Goal: Task Accomplishment & Management: Use online tool/utility

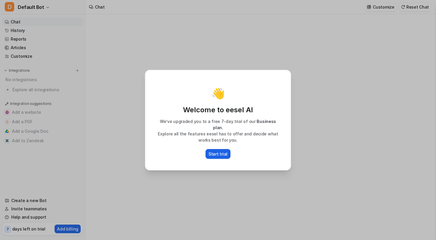
click at [221, 151] on p "Start trial" at bounding box center [217, 154] width 19 height 6
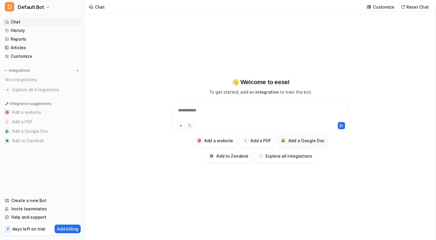
click at [285, 141] on div at bounding box center [283, 141] width 6 height 6
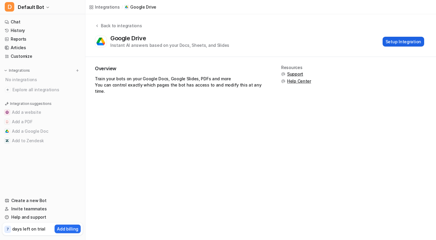
click at [401, 40] on button "Setup Integration" at bounding box center [403, 42] width 42 height 10
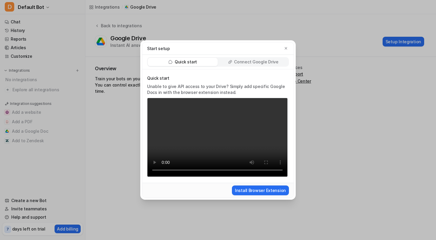
click at [257, 63] on p "Connect Google Drive" at bounding box center [256, 62] width 44 height 6
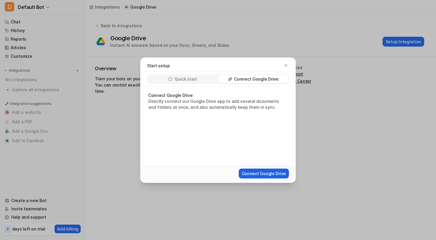
click at [252, 170] on button "Connect Google Drive" at bounding box center [264, 174] width 50 height 10
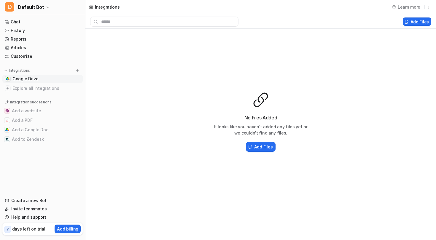
click at [96, 26] on div "Start setup Add Files Add Folders Train on Google Docs Select Google Docs to tr…" at bounding box center [218, 120] width 436 height 240
click at [16, 23] on link "Chat" at bounding box center [42, 22] width 80 height 8
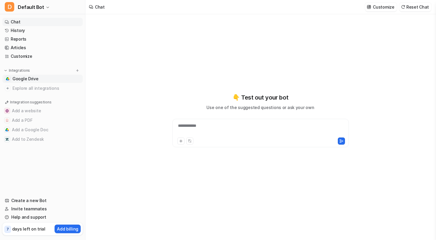
click at [22, 79] on span "Google Drive" at bounding box center [25, 79] width 26 height 6
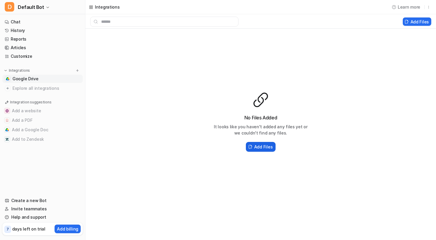
click at [259, 145] on h2 "Add Files" at bounding box center [263, 147] width 18 height 6
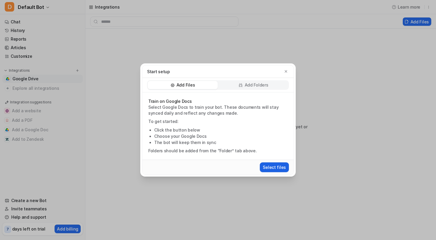
click at [276, 166] on button "Select files" at bounding box center [274, 167] width 29 height 10
click at [284, 71] on icon "button" at bounding box center [286, 71] width 4 height 4
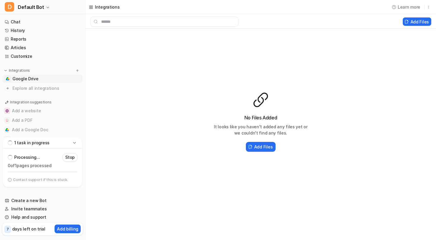
click at [72, 141] on icon at bounding box center [74, 143] width 6 height 6
click at [72, 141] on button "Add to Zendesk" at bounding box center [42, 139] width 80 height 9
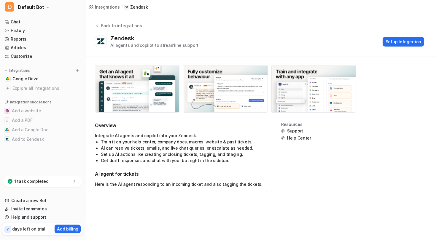
click at [36, 181] on p "1 task completed" at bounding box center [31, 181] width 34 height 6
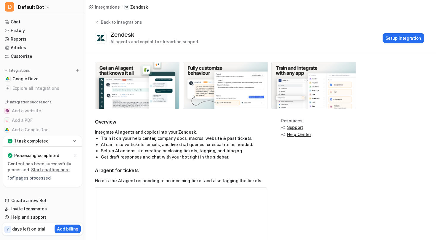
scroll to position [4, 0]
